Goal: Task Accomplishment & Management: Complete application form

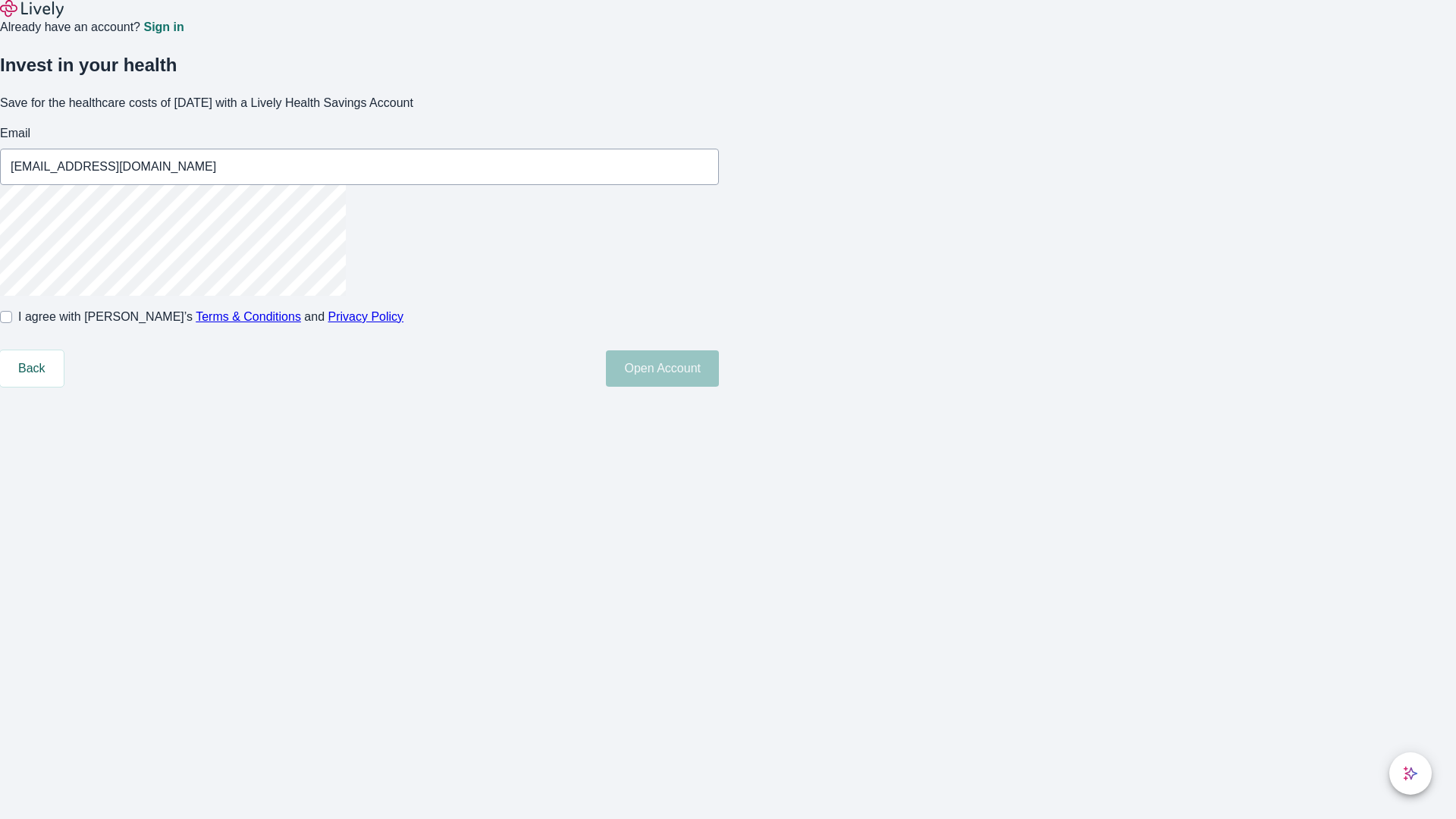
click at [12, 323] on input "I agree with Lively’s Terms & Conditions and Privacy Policy" at bounding box center [6, 317] width 12 height 12
checkbox input "true"
click at [719, 387] on button "Open Account" at bounding box center [663, 368] width 113 height 37
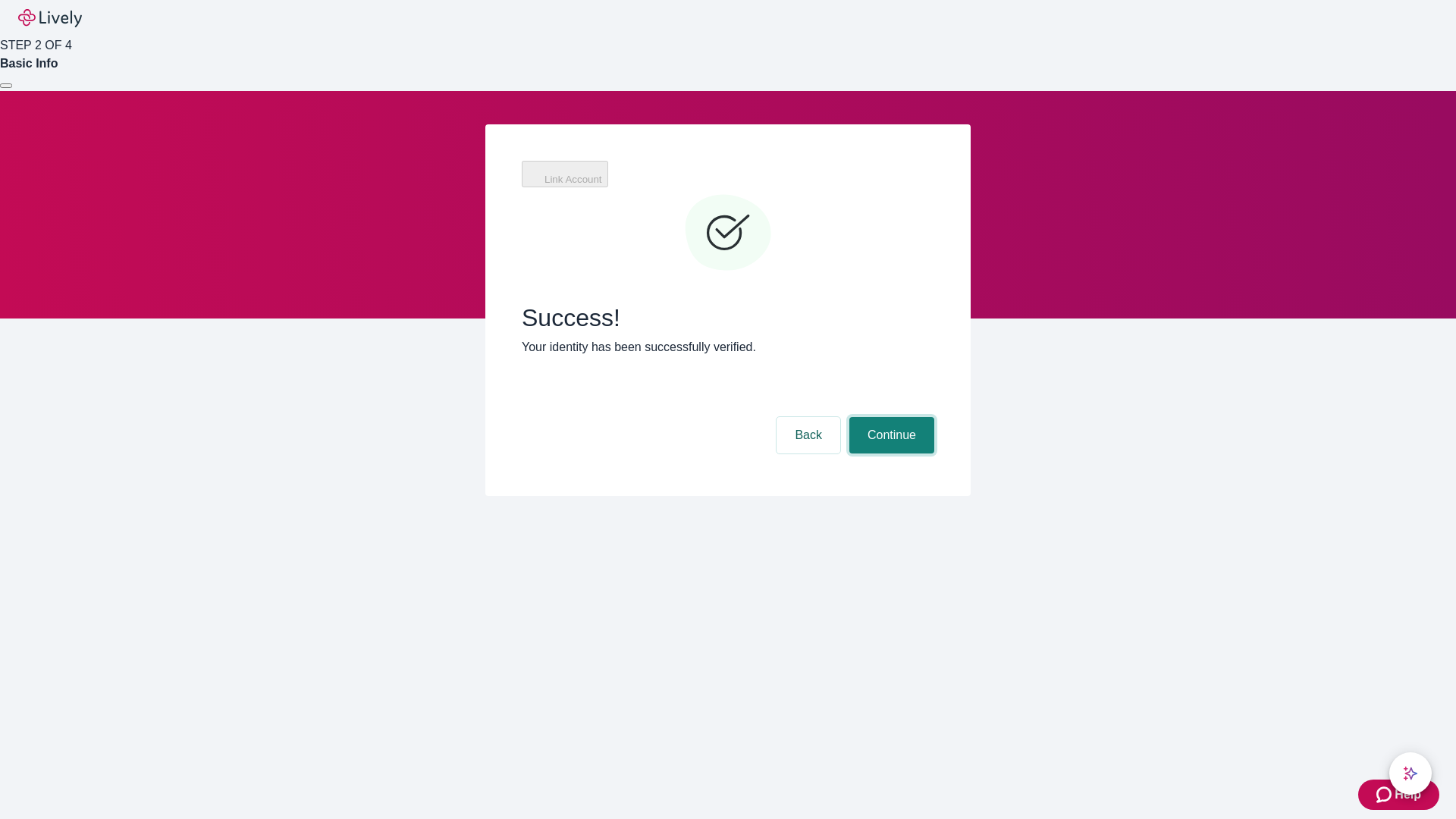
click at [890, 417] on button "Continue" at bounding box center [891, 435] width 85 height 37
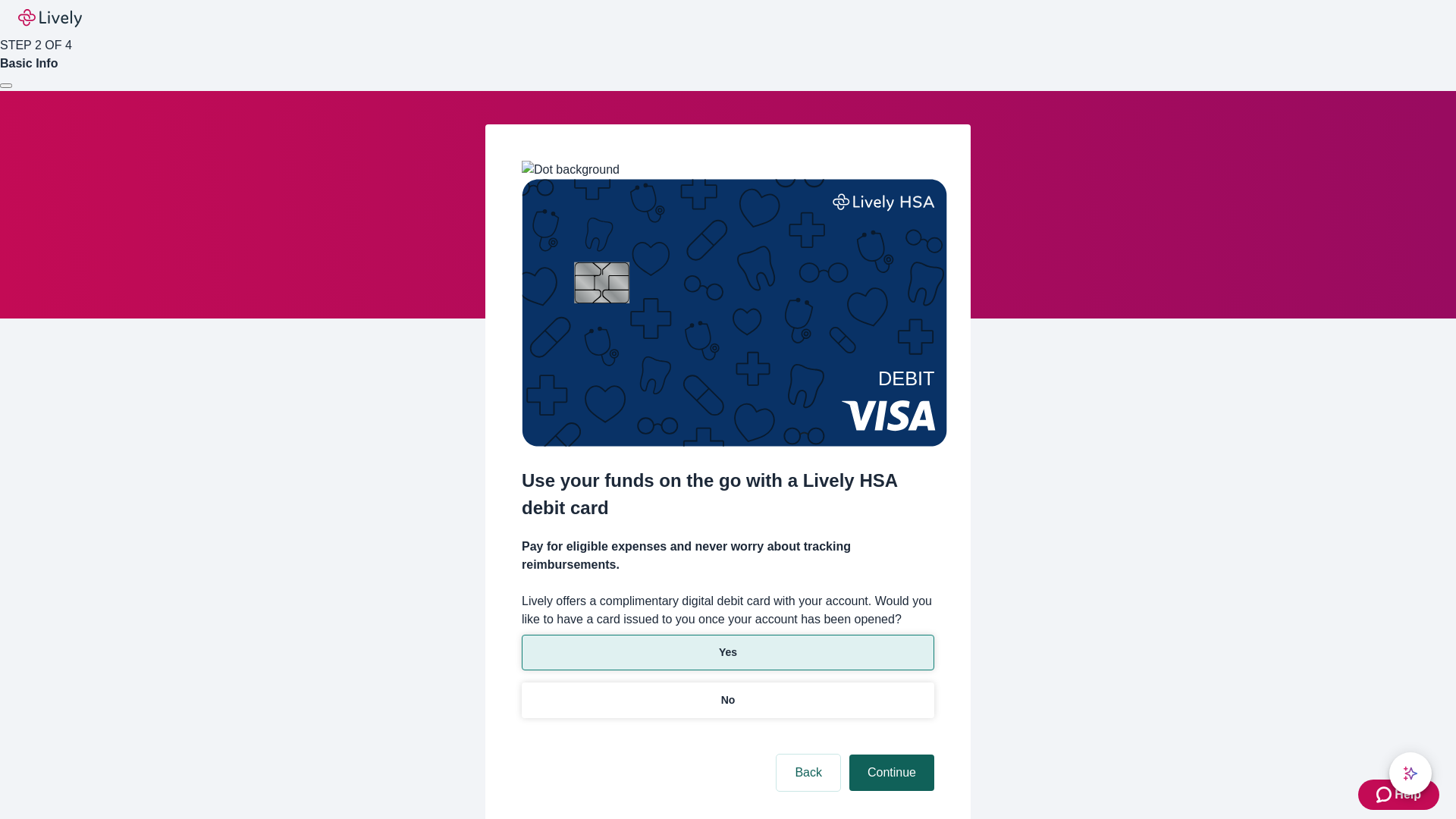
click at [727, 644] on p "Yes" at bounding box center [728, 652] width 18 height 16
click at [890, 754] on button "Continue" at bounding box center [891, 773] width 85 height 37
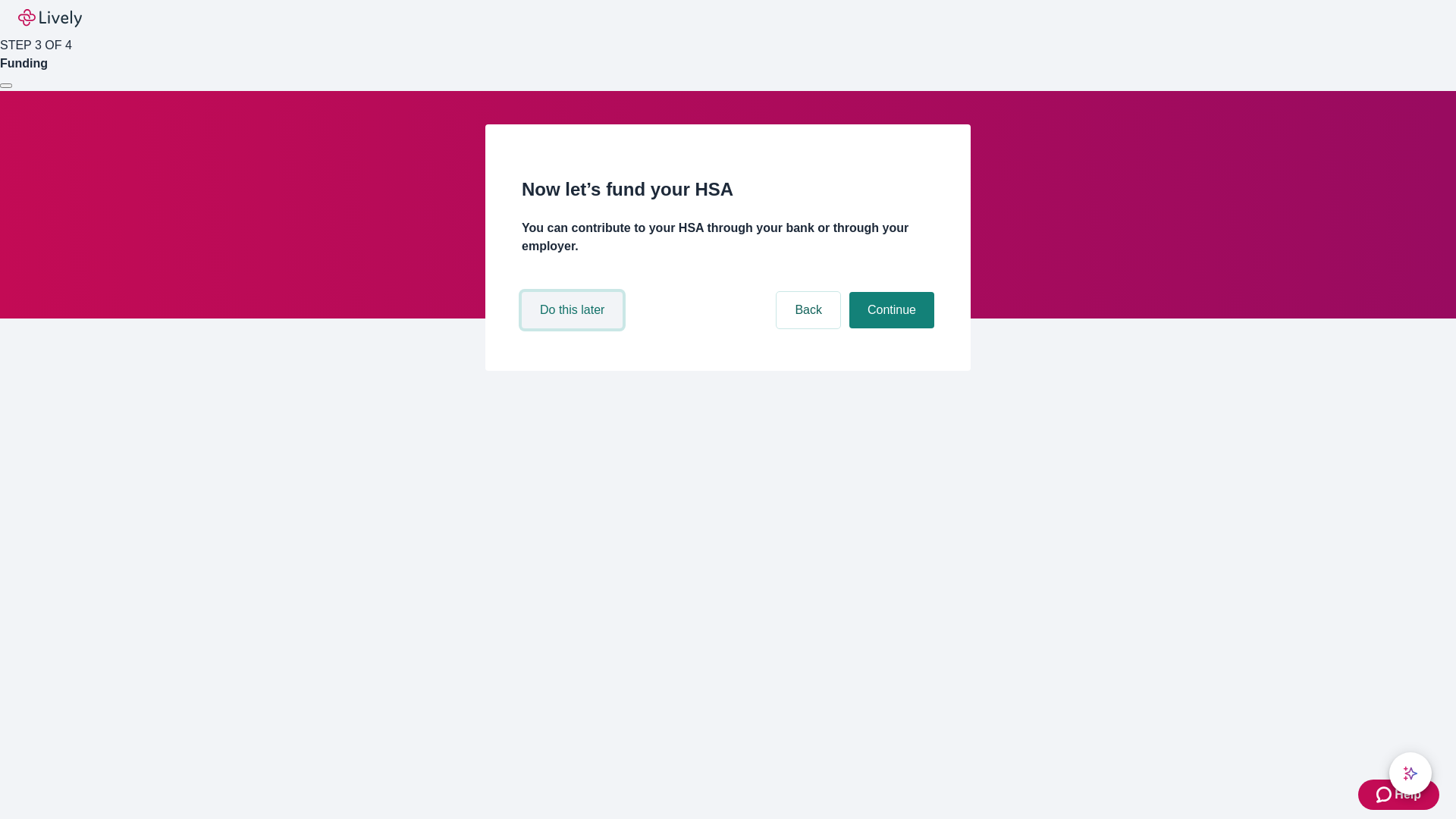
click at [574, 329] on button "Do this later" at bounding box center [572, 310] width 100 height 37
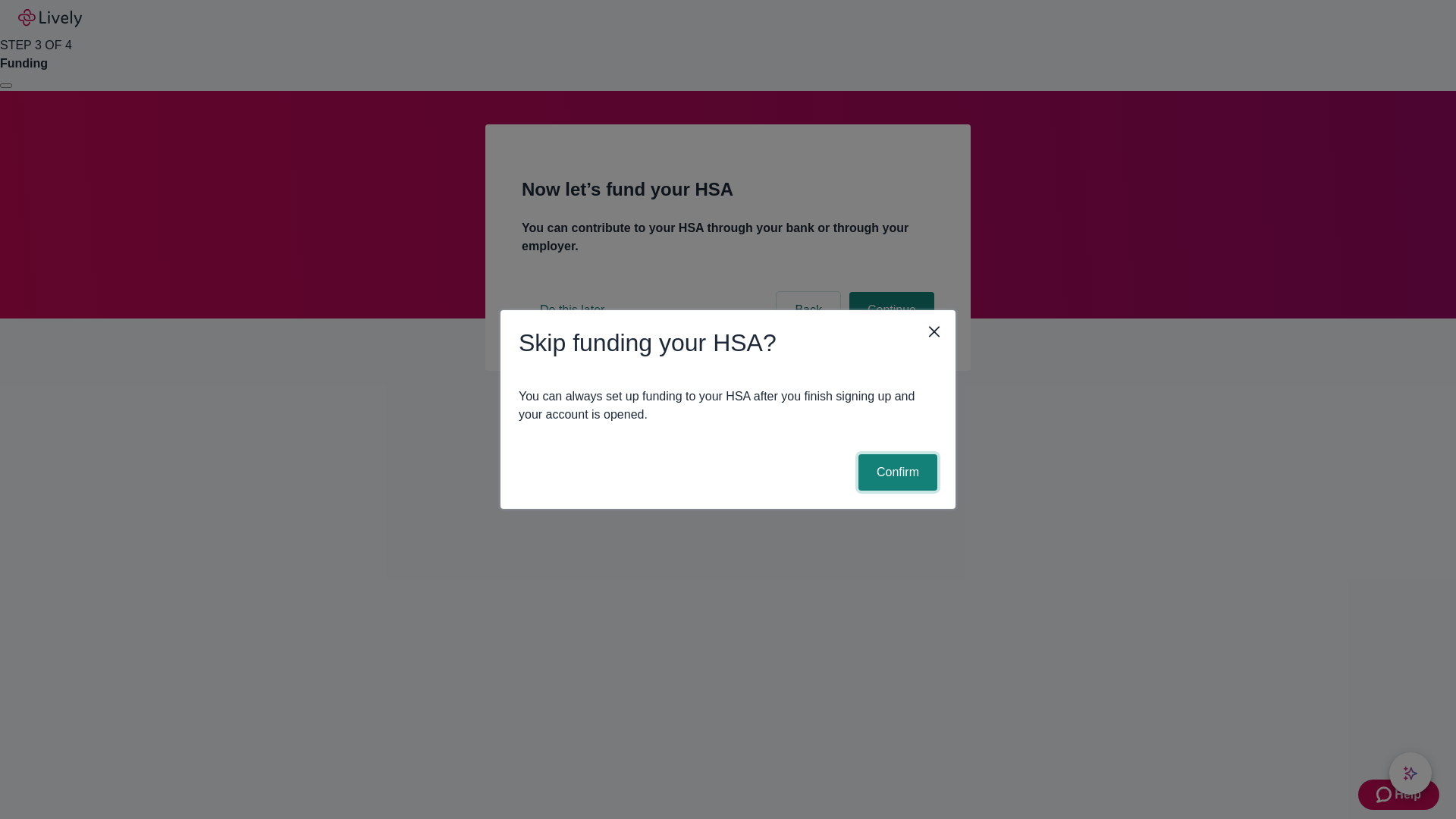
click at [895, 473] on button "Confirm" at bounding box center [898, 473] width 79 height 37
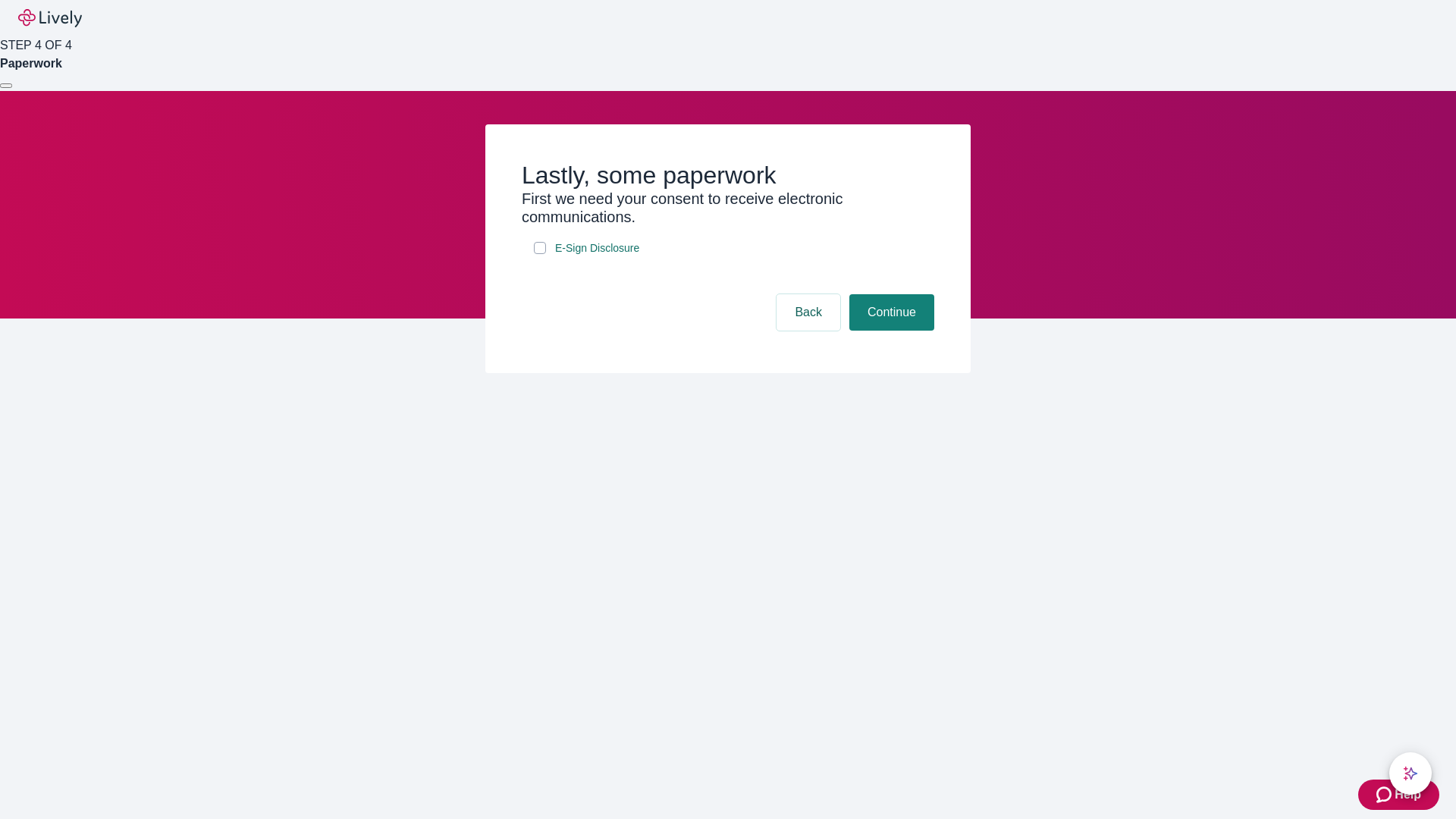
click at [540, 254] on input "E-Sign Disclosure" at bounding box center [540, 247] width 12 height 12
checkbox input "true"
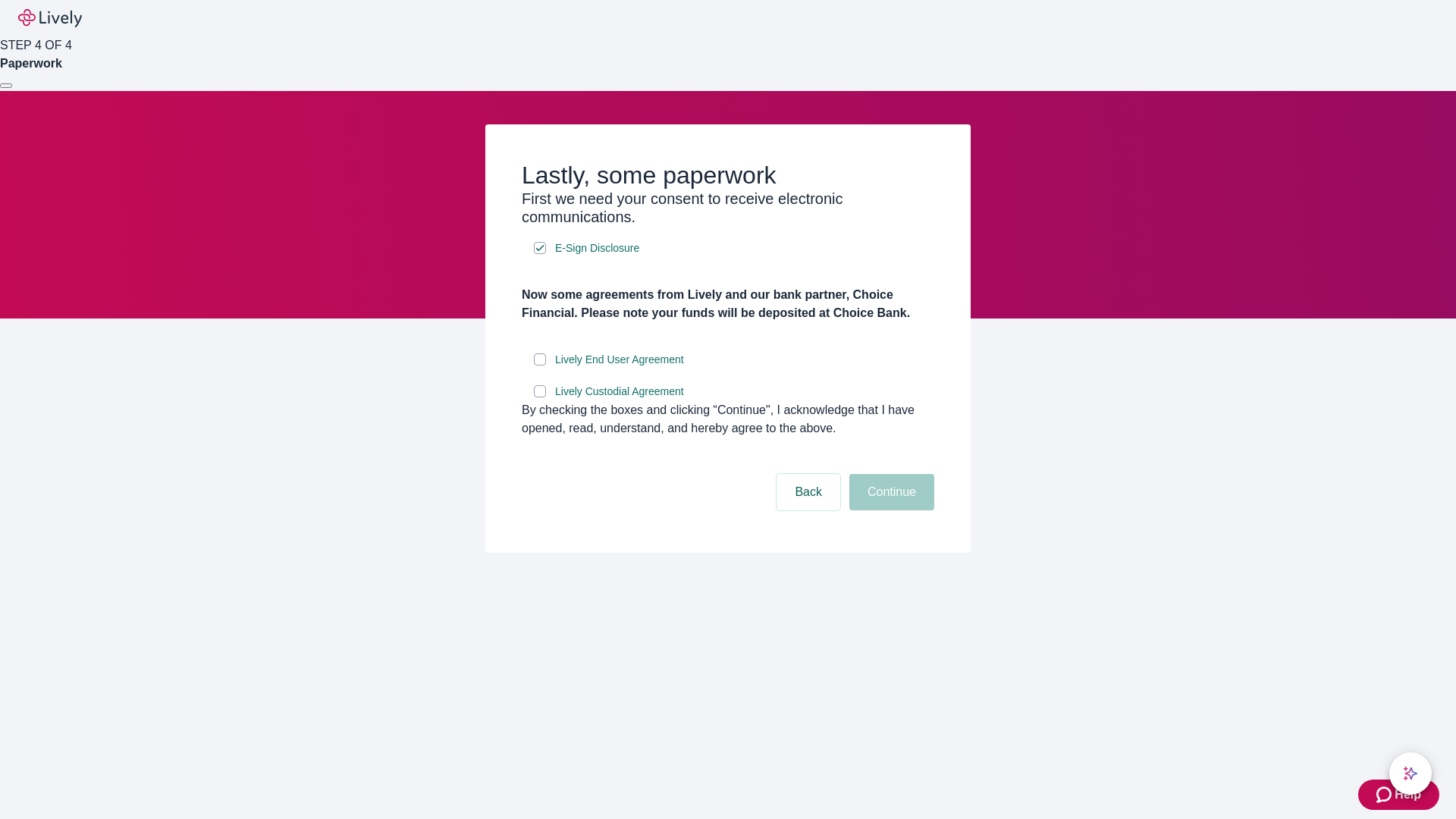
click at [540, 365] on input "Lively End User Agreement" at bounding box center [540, 359] width 12 height 12
checkbox input "true"
click at [540, 397] on input "Lively Custodial Agreement" at bounding box center [540, 391] width 12 height 12
checkbox input "true"
click at [890, 510] on button "Continue" at bounding box center [891, 492] width 85 height 37
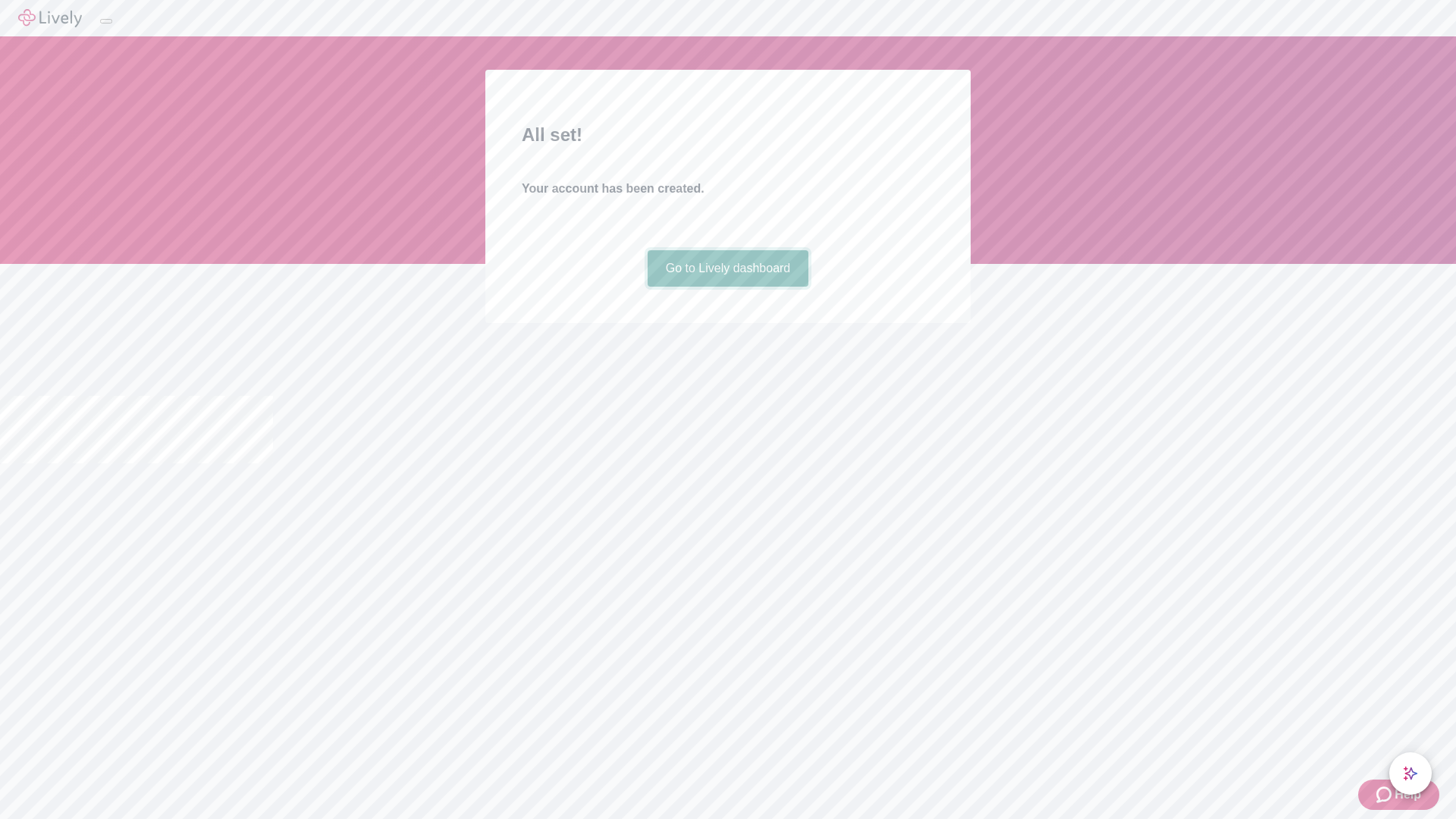
click at [727, 287] on link "Go to Lively dashboard" at bounding box center [728, 269] width 162 height 37
